Goal: Transaction & Acquisition: Purchase product/service

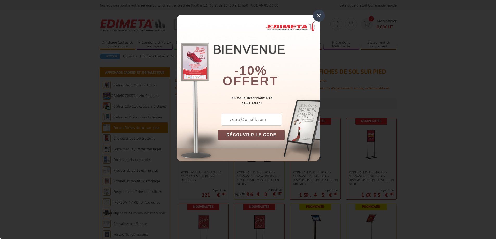
click at [319, 14] on div "×" at bounding box center [319, 16] width 12 height 12
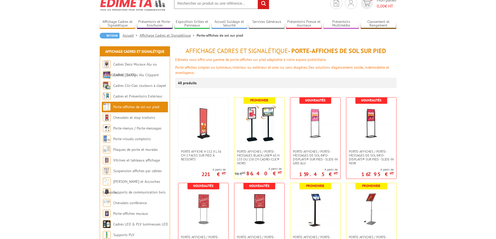
scroll to position [52, 0]
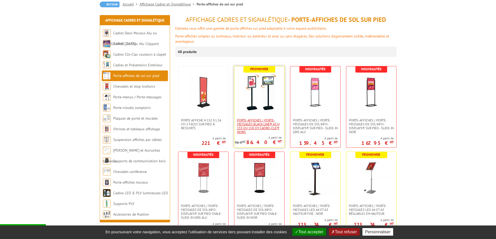
click at [257, 122] on span "Porte-affiches / Porte-messages Black-Line® A3 H 133 ou 158 cm Cadro-Clic® noirs" at bounding box center [259, 127] width 45 height 16
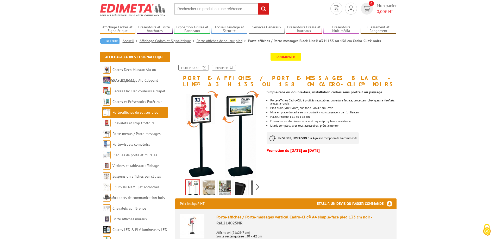
scroll to position [26, 0]
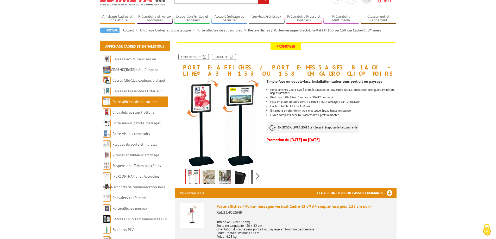
click at [208, 178] on img at bounding box center [209, 178] width 13 height 16
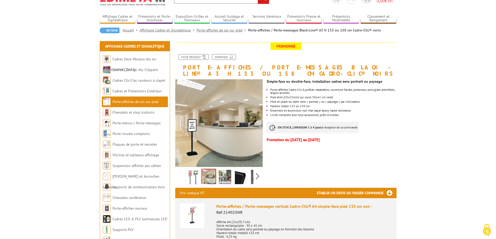
click at [228, 178] on img at bounding box center [225, 178] width 13 height 16
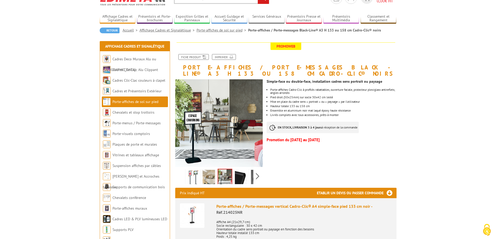
click at [243, 176] on img at bounding box center [241, 178] width 13 height 16
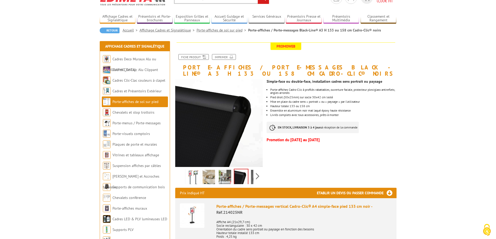
click at [255, 177] on div "Previous Next" at bounding box center [219, 176] width 88 height 18
click at [246, 179] on img at bounding box center [245, 178] width 13 height 16
